Goal: Find specific page/section: Find specific page/section

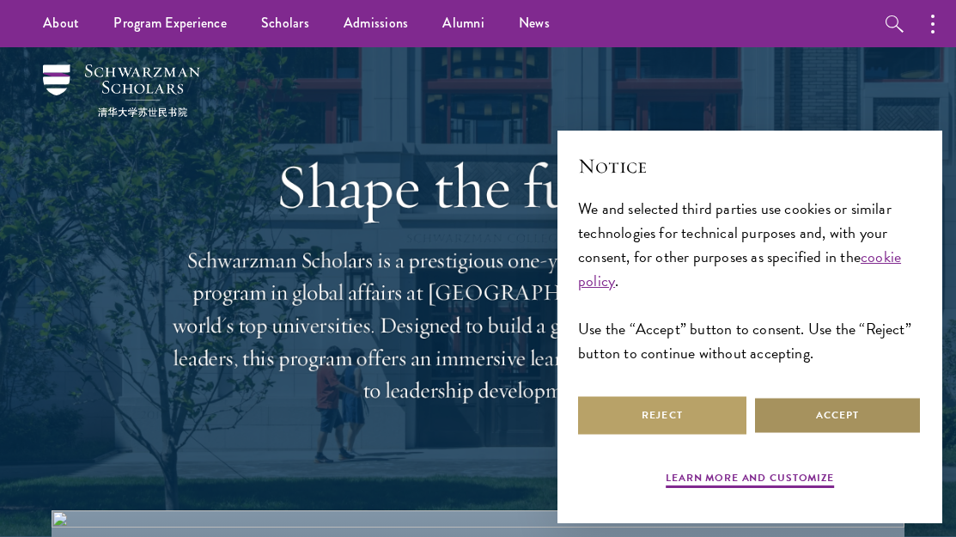
click at [842, 404] on button "Accept" at bounding box center [837, 415] width 168 height 39
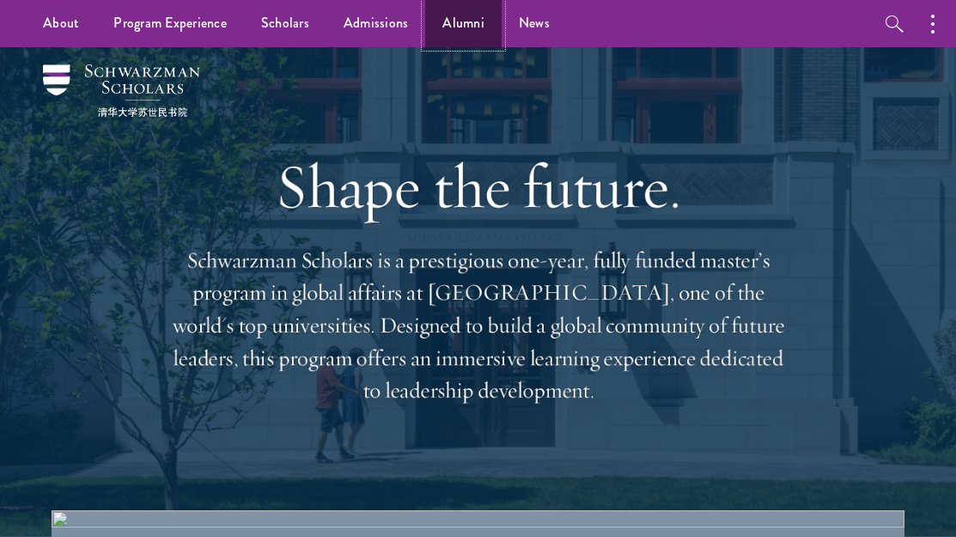
click at [469, 27] on link "Alumni" at bounding box center [463, 23] width 76 height 47
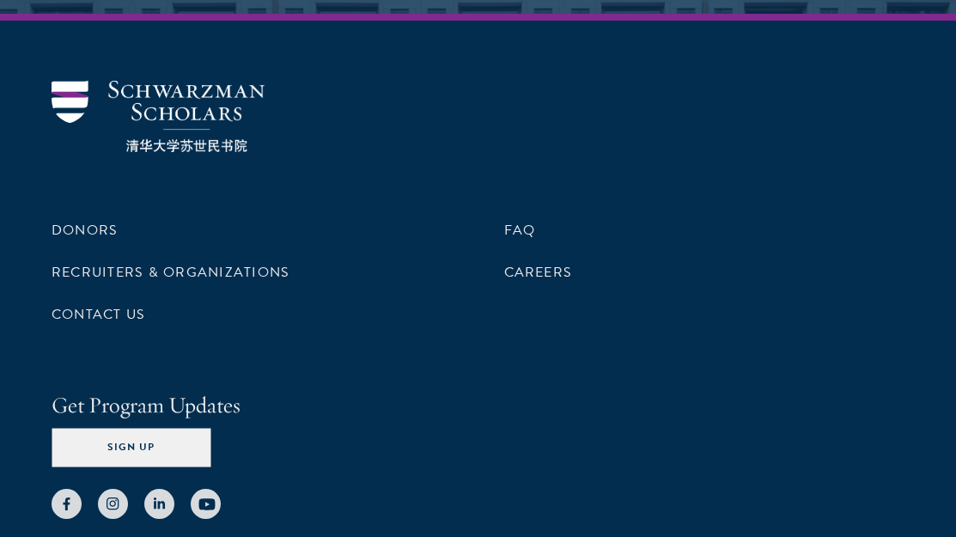
scroll to position [7408, 0]
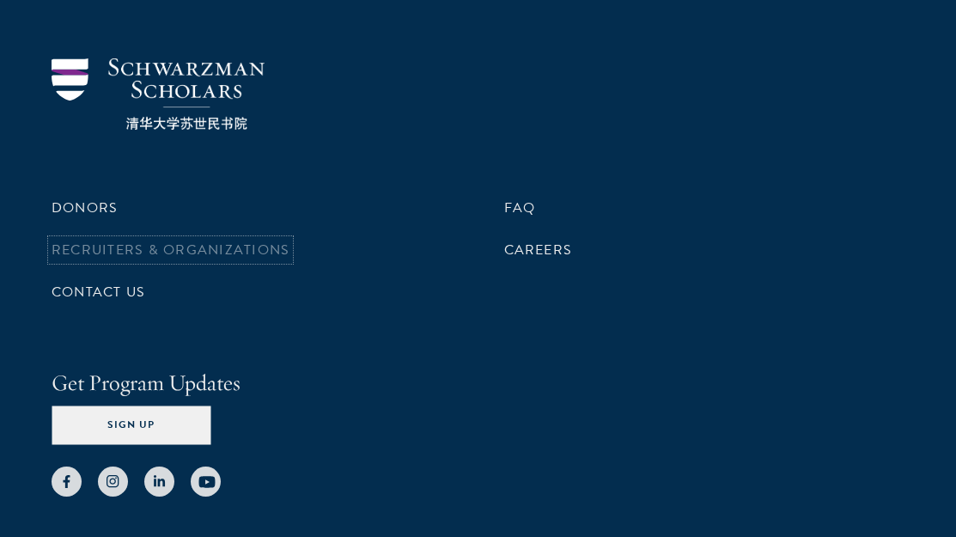
click at [239, 240] on link "Recruiters & Organizations" at bounding box center [171, 250] width 238 height 21
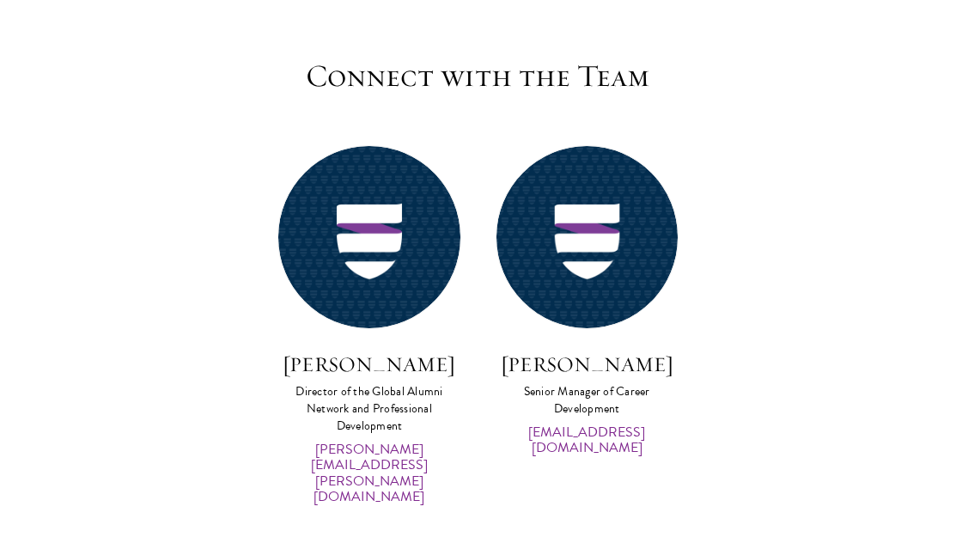
scroll to position [8007, 0]
